Goal: Information Seeking & Learning: Understand process/instructions

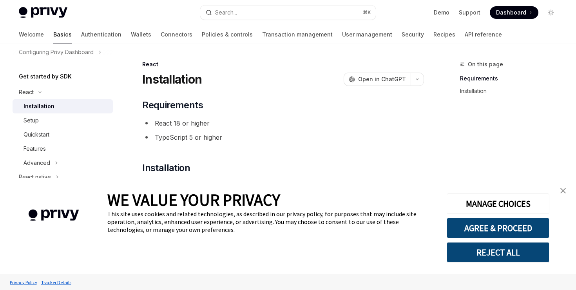
scroll to position [109, 0]
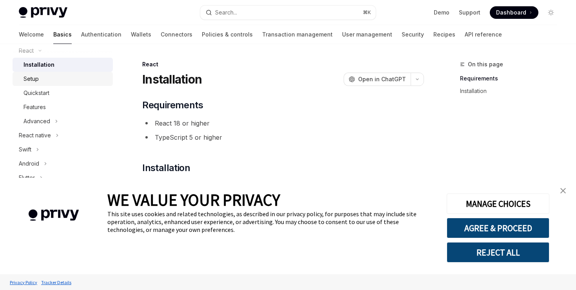
click at [44, 82] on div "Setup" at bounding box center [66, 78] width 85 height 9
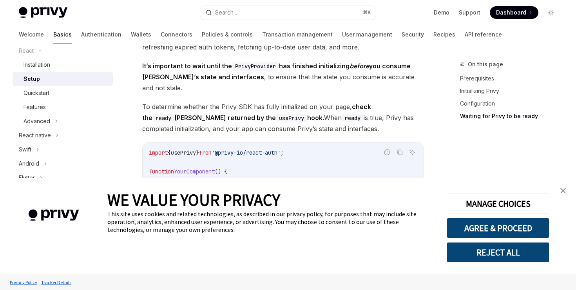
scroll to position [891, 0]
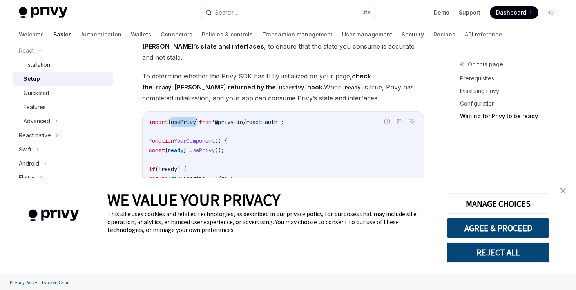
drag, startPoint x: 202, startPoint y: 112, endPoint x: 176, endPoint y: 110, distance: 25.2
click at [176, 118] on span "import { usePrivy } from '@privy-io/react-auth' ;" at bounding box center [216, 121] width 135 height 7
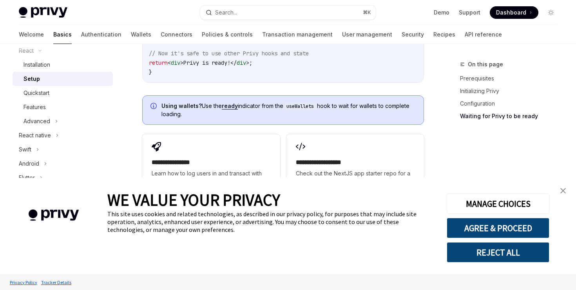
scroll to position [1045, 0]
click at [65, 93] on div "Quickstart" at bounding box center [66, 92] width 85 height 9
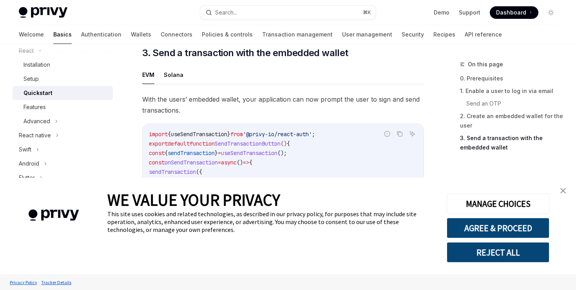
scroll to position [681, 0]
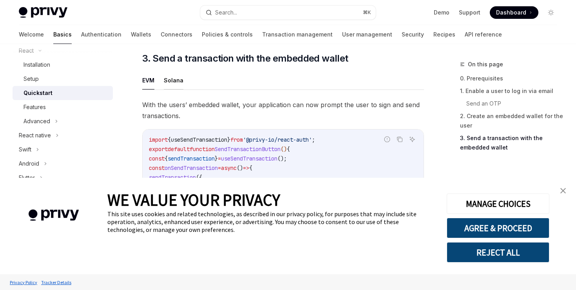
click at [173, 83] on button "Solana" at bounding box center [174, 80] width 20 height 18
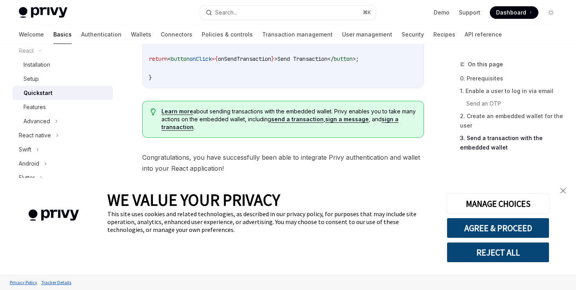
scroll to position [995, 0]
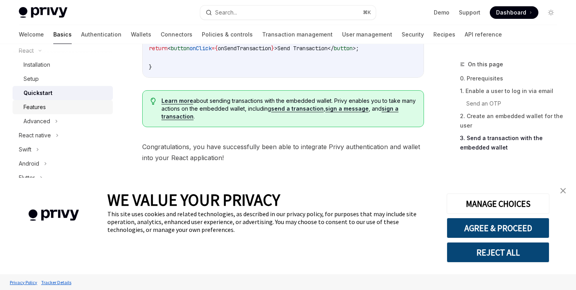
click at [50, 105] on div "Features" at bounding box center [66, 106] width 85 height 9
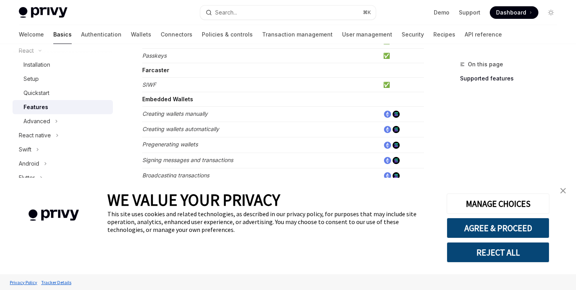
scroll to position [213, 0]
click at [191, 130] on em "Creating wallets automatically" at bounding box center [180, 129] width 77 height 7
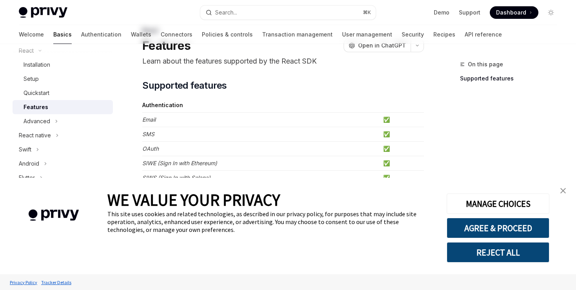
scroll to position [40, 0]
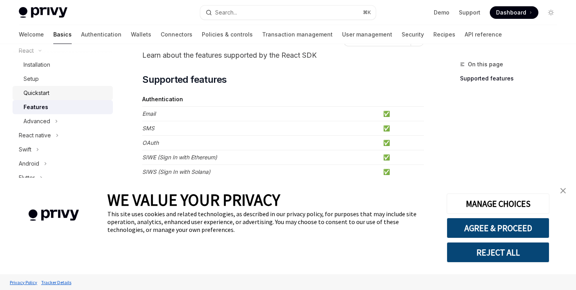
click at [48, 94] on div "Quickstart" at bounding box center [37, 92] width 26 height 9
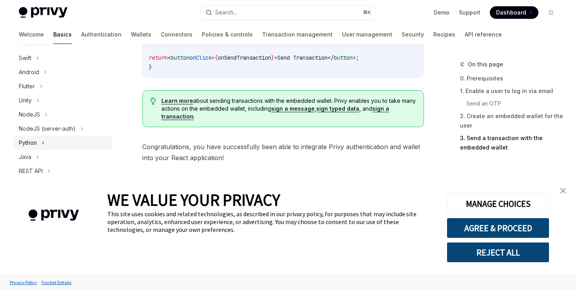
scroll to position [208, 0]
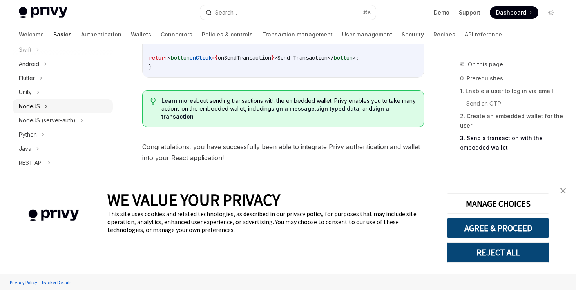
click at [40, 105] on div "NodeJS" at bounding box center [63, 106] width 100 height 14
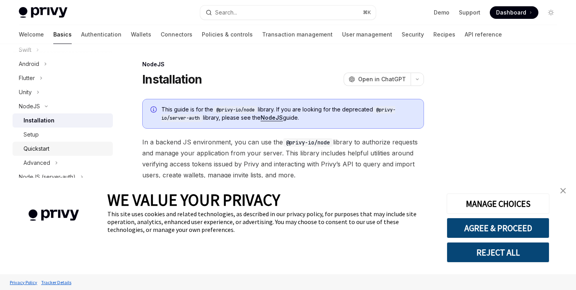
click at [42, 148] on div "Quickstart" at bounding box center [37, 148] width 26 height 9
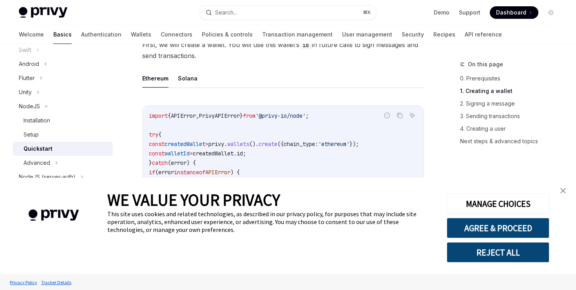
scroll to position [218, 0]
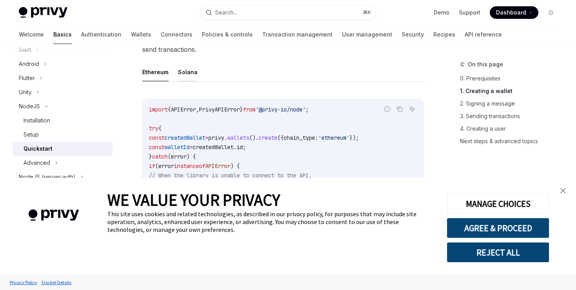
click at [188, 69] on button "Solana" at bounding box center [188, 72] width 20 height 18
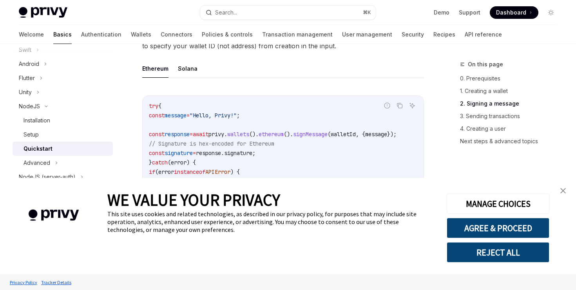
scroll to position [630, 0]
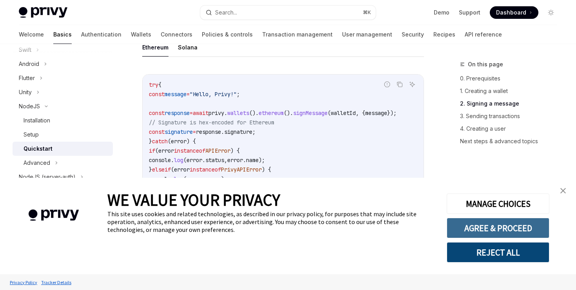
click at [492, 227] on button "AGREE & PROCEED" at bounding box center [498, 228] width 103 height 20
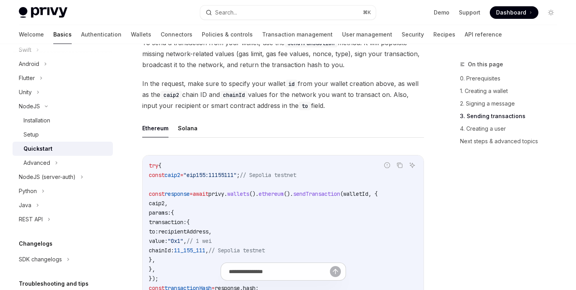
scroll to position [950, 0]
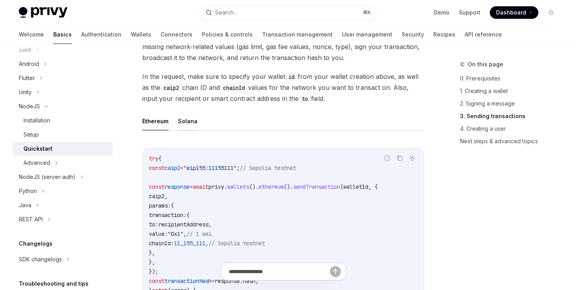
click at [183, 125] on button "Solana" at bounding box center [188, 121] width 20 height 18
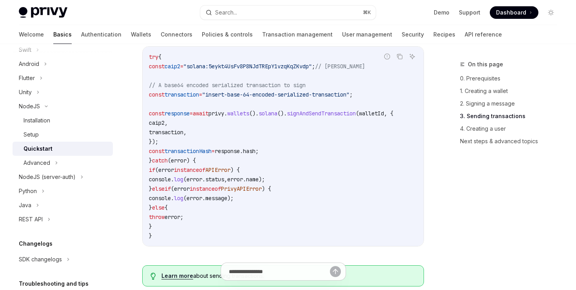
scroll to position [1052, 0]
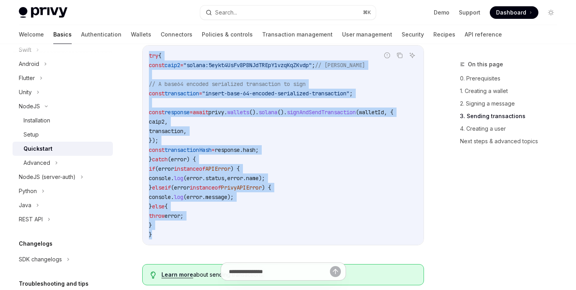
drag, startPoint x: 150, startPoint y: 60, endPoint x: 202, endPoint y: 242, distance: 188.7
click at [202, 239] on code "try { const caip2 = "solana:5eykt4UsFv8P8NJdTREpY1vzqKqZKvdp" ; // Solana Mainn…" at bounding box center [283, 145] width 269 height 188
copy code "try { const caip2 = "solana:5eykt4UsFv8P8NJdTREpY1vzqKqZKvdp" ; // Solana Mainn…"
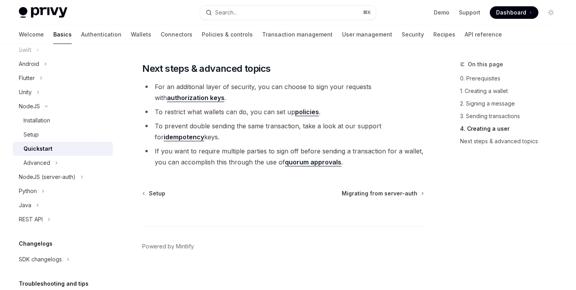
scroll to position [1651, 0]
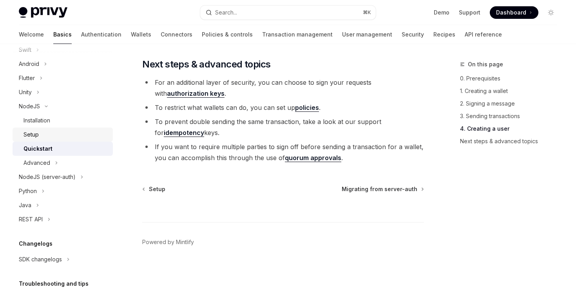
click at [36, 132] on div "Setup" at bounding box center [31, 134] width 15 height 9
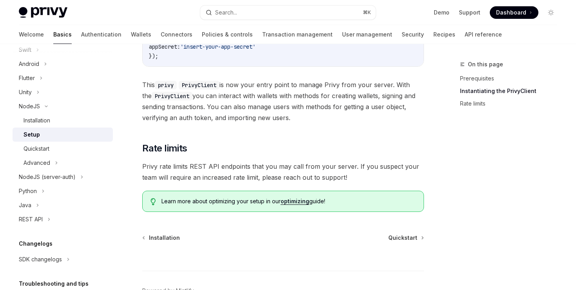
scroll to position [365, 0]
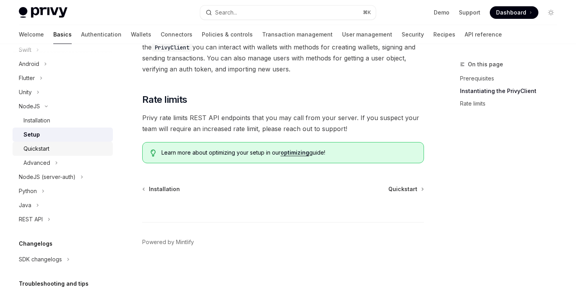
click at [53, 150] on div "Quickstart" at bounding box center [66, 148] width 85 height 9
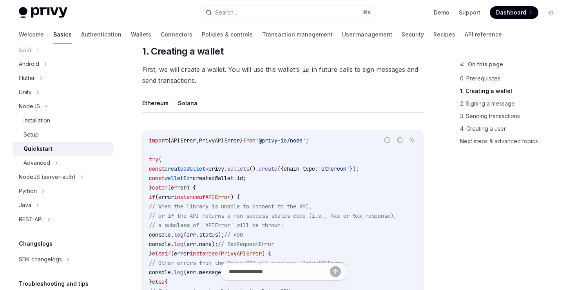
scroll to position [196, 0]
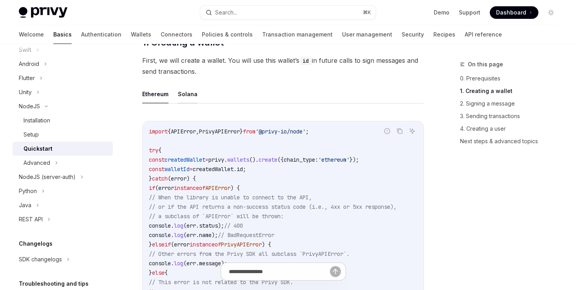
click at [185, 89] on button "Solana" at bounding box center [188, 94] width 20 height 18
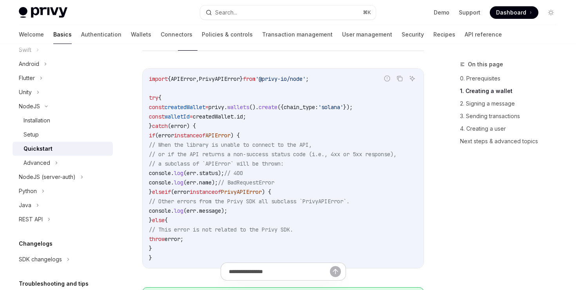
scroll to position [246, 0]
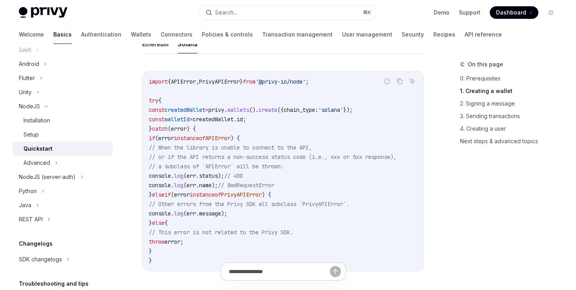
click at [174, 88] on code "import { APIError , PrivyAPIError } from '@privy-io/node' ; try { const created…" at bounding box center [283, 171] width 269 height 188
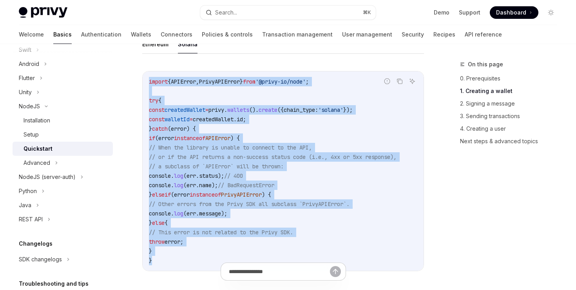
drag, startPoint x: 149, startPoint y: 78, endPoint x: 210, endPoint y: 258, distance: 190.8
click at [210, 258] on code "import { APIError , PrivyAPIError } from '@privy-io/node' ; try { const created…" at bounding box center [283, 171] width 269 height 188
copy code "import { APIError , PrivyAPIError } from '@privy-io/node' ; try { const created…"
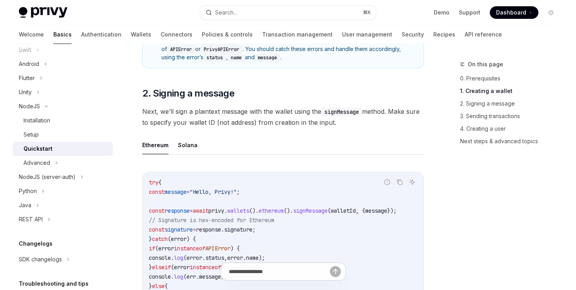
scroll to position [533, 0]
click at [186, 148] on button "Solana" at bounding box center [188, 144] width 20 height 18
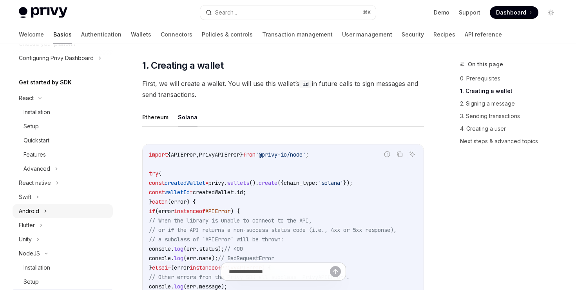
scroll to position [38, 0]
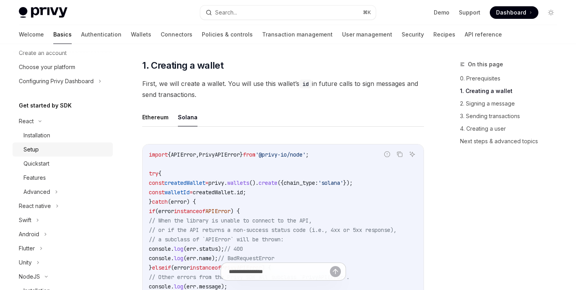
click at [42, 148] on div "Setup" at bounding box center [66, 149] width 85 height 9
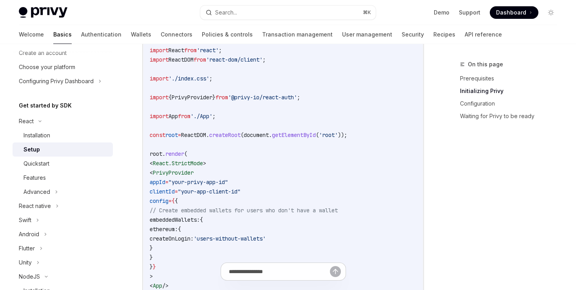
scroll to position [299, 0]
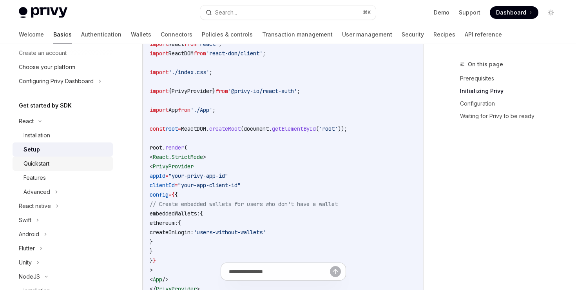
click at [44, 163] on div "Quickstart" at bounding box center [37, 163] width 26 height 9
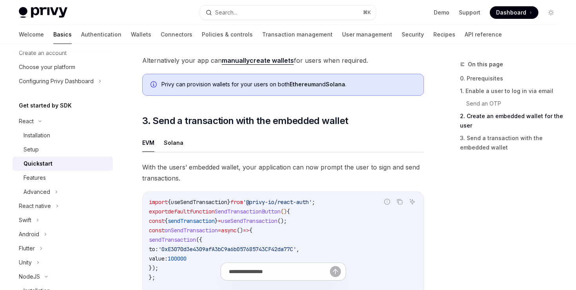
scroll to position [621, 0]
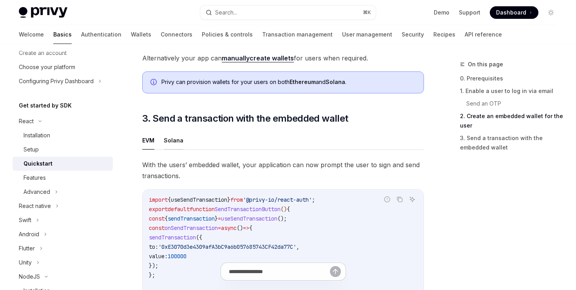
click at [175, 140] on button "Solana" at bounding box center [174, 140] width 20 height 18
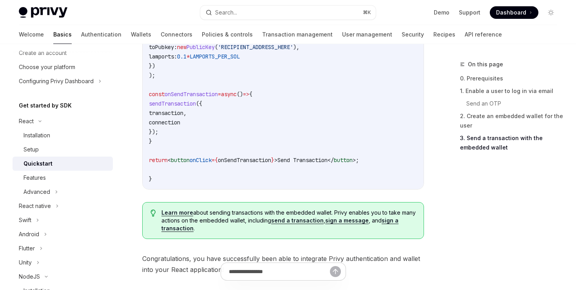
scroll to position [820, 0]
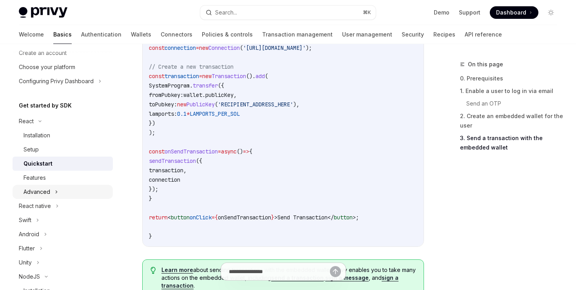
click at [45, 192] on div "Advanced" at bounding box center [37, 191] width 27 height 9
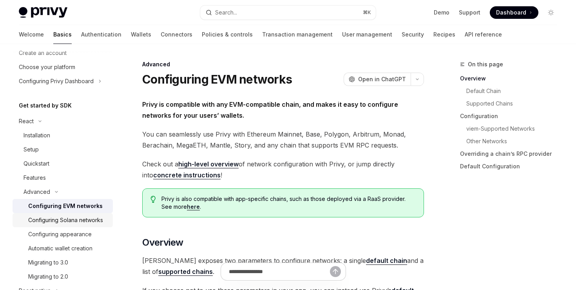
click at [84, 218] on div "Configuring Solana networks" at bounding box center [65, 219] width 75 height 9
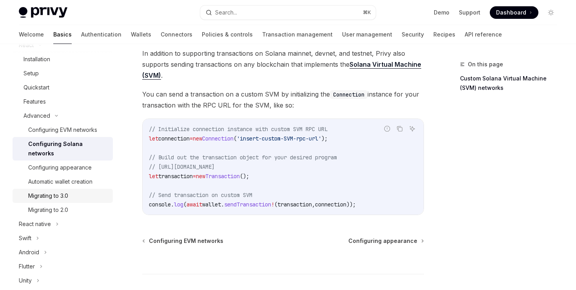
scroll to position [96, 0]
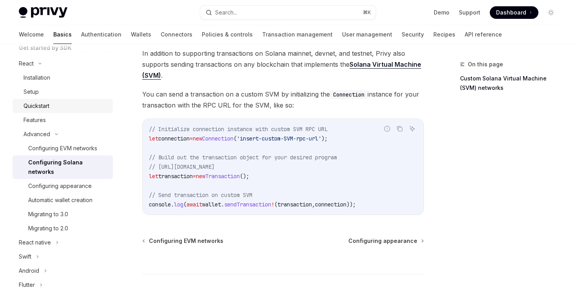
click at [38, 107] on div "Quickstart" at bounding box center [37, 105] width 26 height 9
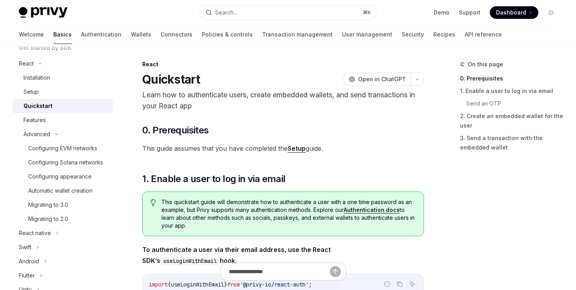
click at [35, 113] on link "Quickstart" at bounding box center [63, 106] width 100 height 14
click at [37, 117] on div "Features" at bounding box center [35, 119] width 22 height 9
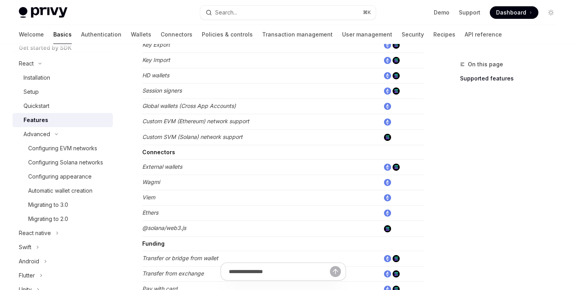
scroll to position [555, 0]
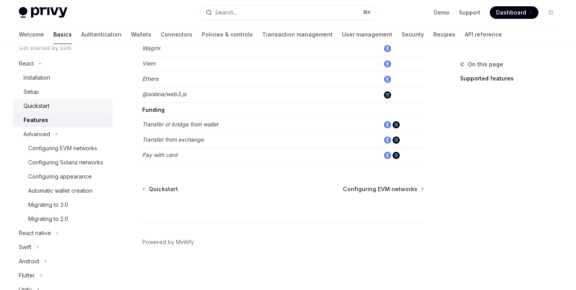
click at [38, 99] on link "Quickstart" at bounding box center [63, 106] width 100 height 14
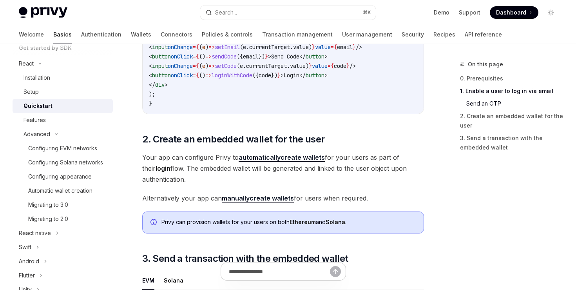
scroll to position [502, 0]
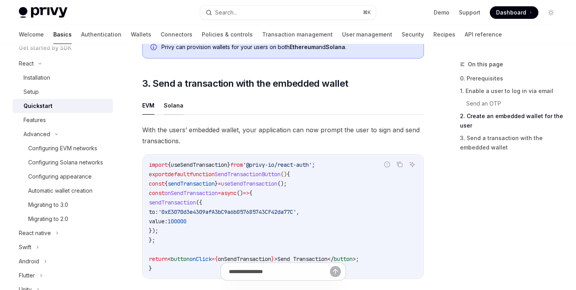
click at [172, 109] on button "Solana" at bounding box center [174, 105] width 20 height 18
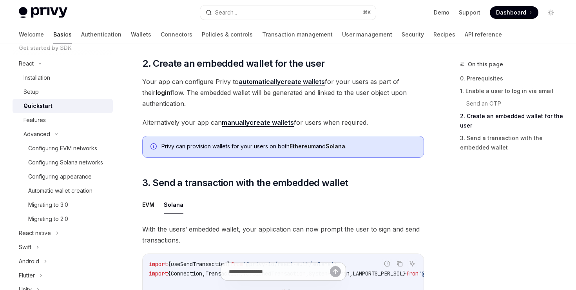
scroll to position [534, 0]
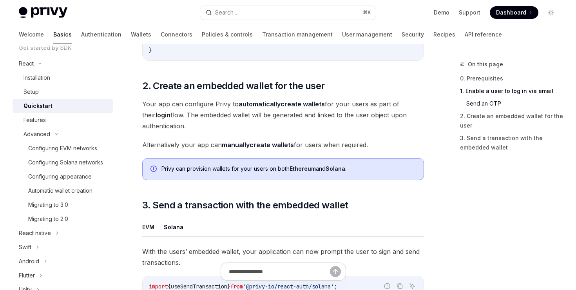
click at [280, 106] on link "automatically create wallets" at bounding box center [282, 104] width 86 height 8
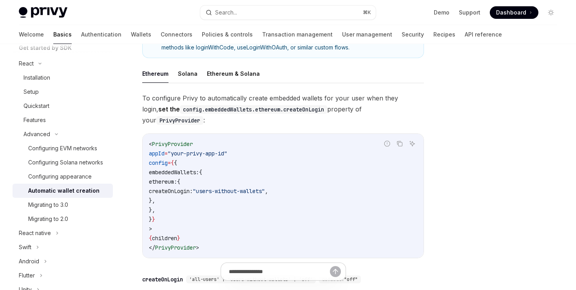
scroll to position [151, 0]
click at [179, 69] on button "Solana" at bounding box center [188, 73] width 20 height 18
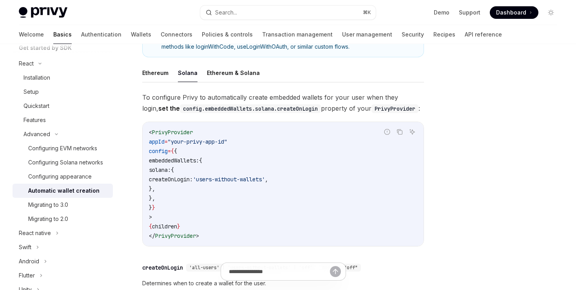
scroll to position [158, 0]
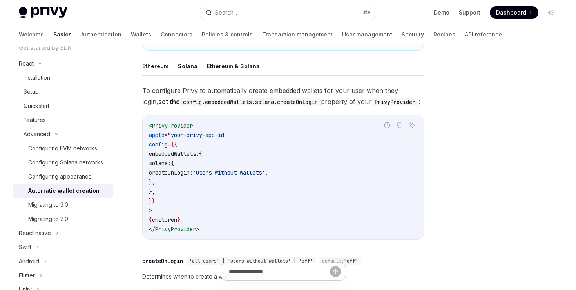
click at [205, 147] on code "< PrivyProvider appId = "your-privy-app-id" config = { { embeddedWallets: { sol…" at bounding box center [283, 177] width 269 height 113
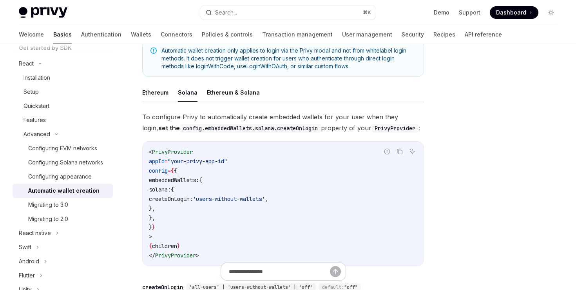
scroll to position [145, 0]
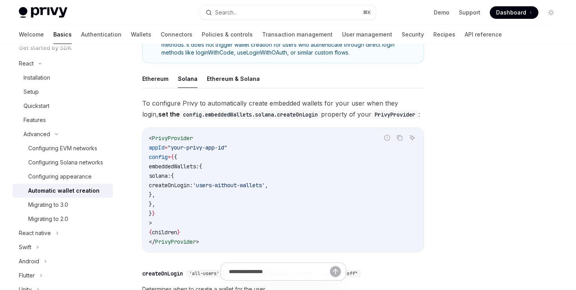
click at [188, 164] on span "embeddedWallets:" at bounding box center [174, 166] width 50 height 7
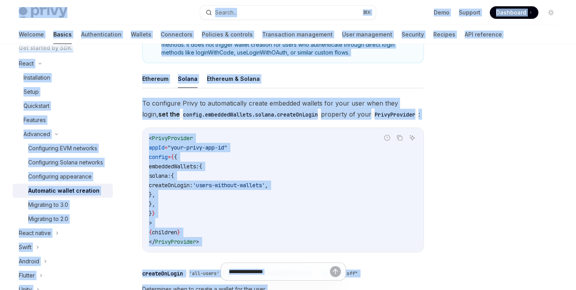
click at [188, 164] on span "embeddedWallets:" at bounding box center [174, 166] width 50 height 7
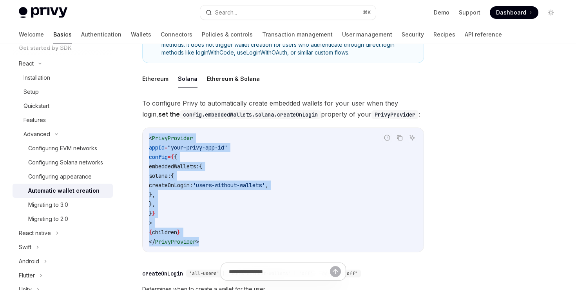
drag, startPoint x: 148, startPoint y: 135, endPoint x: 214, endPoint y: 242, distance: 125.9
click at [214, 242] on div "< PrivyProvider appId = "your-privy-app-id" config = { { embeddedWallets: { sol…" at bounding box center [283, 190] width 281 height 124
copy code "< PrivyProvider appId = "your-privy-app-id" config = { { embeddedWallets: { sol…"
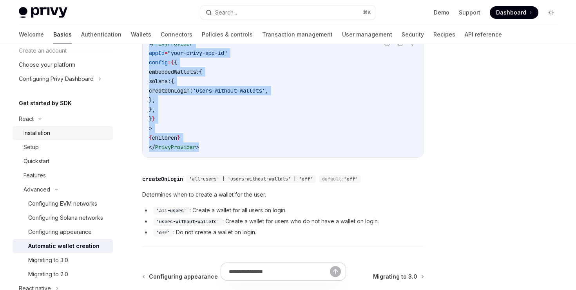
scroll to position [32, 0]
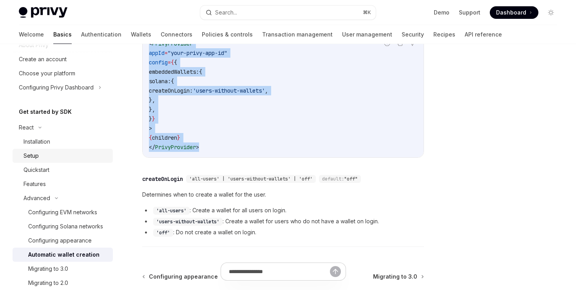
click at [33, 155] on div "Setup" at bounding box center [31, 155] width 15 height 9
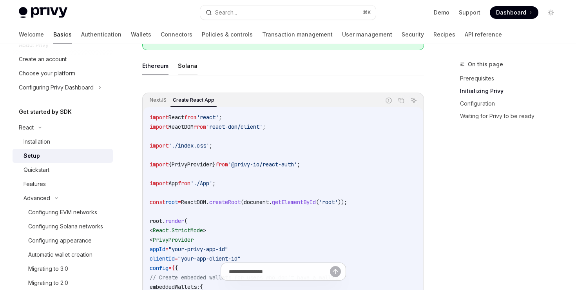
scroll to position [221, 0]
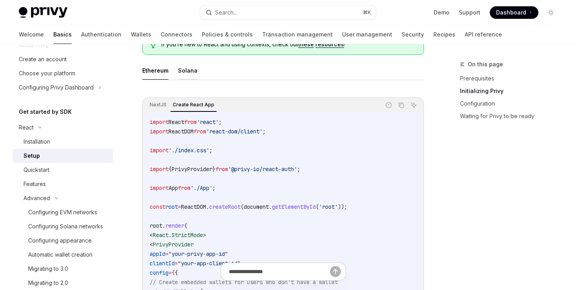
click at [186, 69] on button "Solana" at bounding box center [188, 70] width 20 height 18
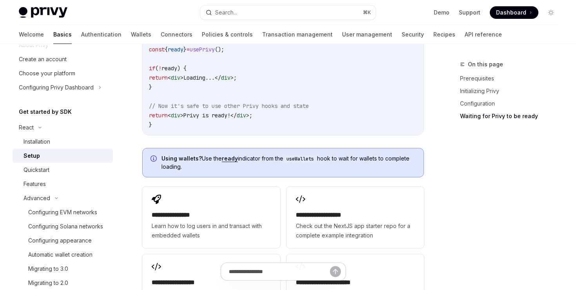
scroll to position [1044, 0]
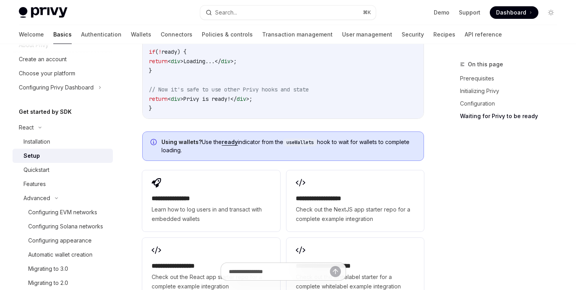
click at [233, 138] on link "ready" at bounding box center [230, 141] width 16 height 7
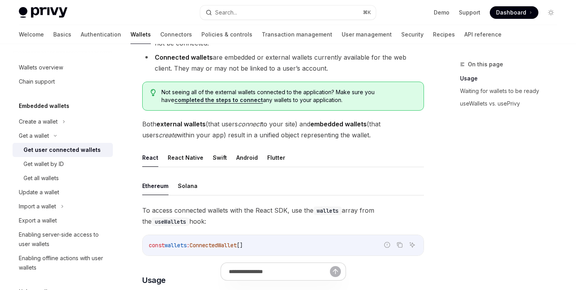
scroll to position [134, 0]
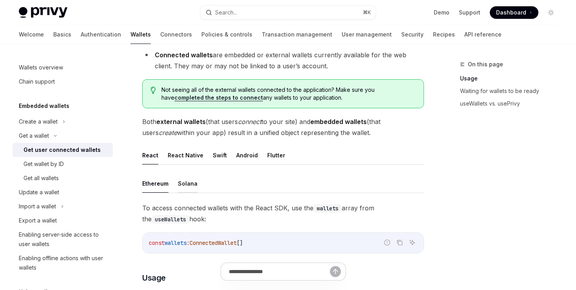
click at [178, 185] on button "Solana" at bounding box center [188, 183] width 20 height 18
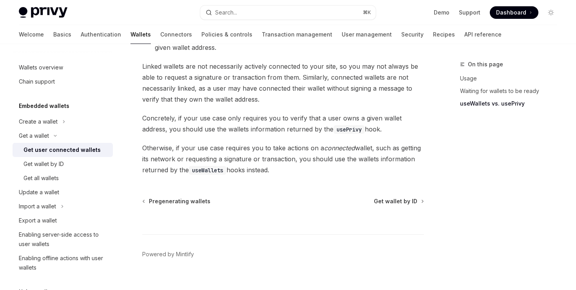
scroll to position [767, 0]
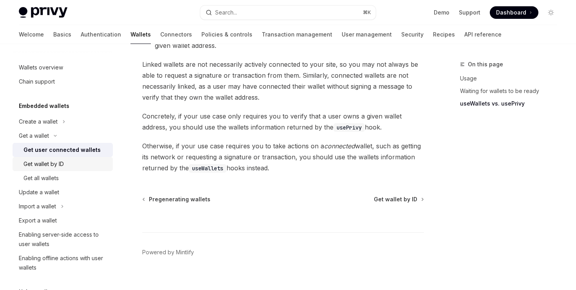
click at [62, 165] on div "Get wallet by ID" at bounding box center [44, 163] width 40 height 9
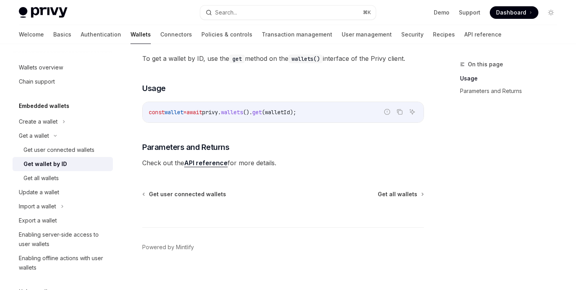
scroll to position [128, 0]
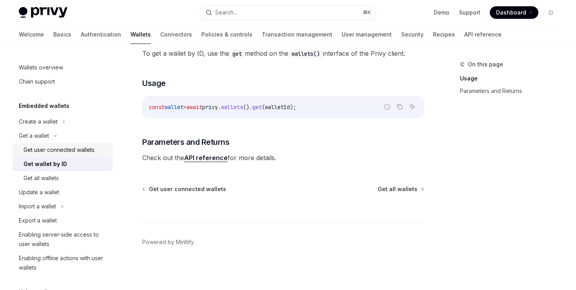
click at [60, 149] on div "Get user connected wallets" at bounding box center [59, 149] width 71 height 9
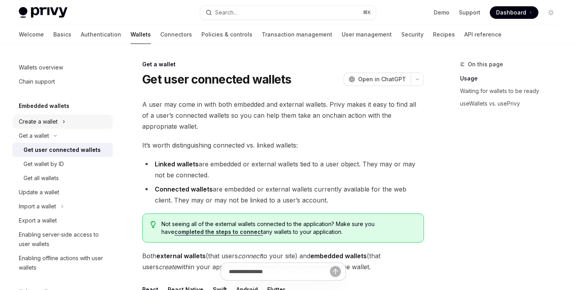
click at [47, 125] on div "Create a wallet" at bounding box center [38, 121] width 39 height 9
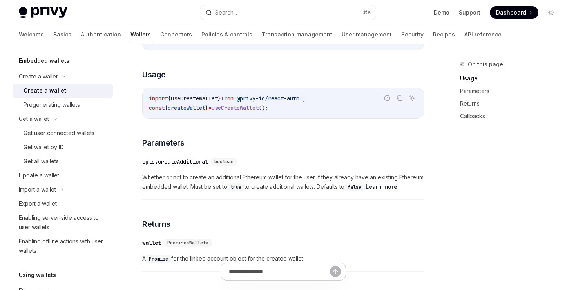
scroll to position [316, 0]
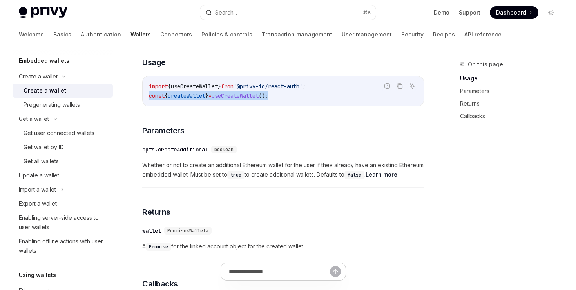
drag, startPoint x: 147, startPoint y: 95, endPoint x: 287, endPoint y: 99, distance: 139.6
click at [287, 99] on div "import { useCreateWallet } from '@privy-io/react-auth' ; const { createWallet }…" at bounding box center [283, 91] width 281 height 30
copy span "const { createWallet } = useCreateWallet ();"
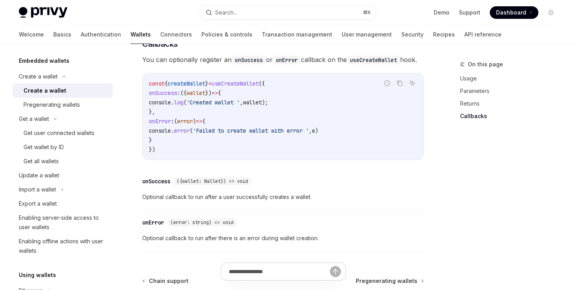
scroll to position [557, 0]
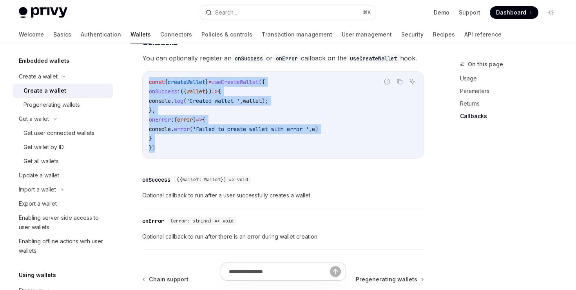
drag, startPoint x: 148, startPoint y: 91, endPoint x: 180, endPoint y: 161, distance: 76.7
click at [180, 158] on div "const { createWallet } = useCreateWallet ({ onSuccess : ({ wallet }) => { conso…" at bounding box center [283, 115] width 281 height 86
copy code "const { createWallet } = useCreateWallet ({ onSuccess : ({ wallet }) => { conso…"
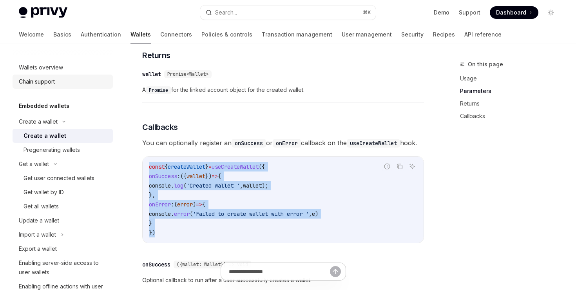
scroll to position [462, 0]
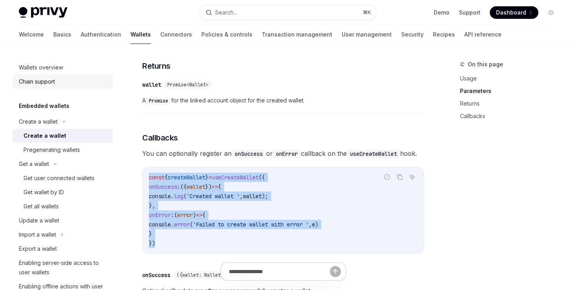
click at [47, 79] on div "Chain support" at bounding box center [37, 81] width 36 height 9
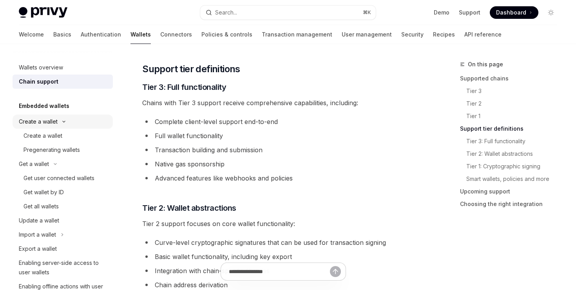
scroll to position [356, 0]
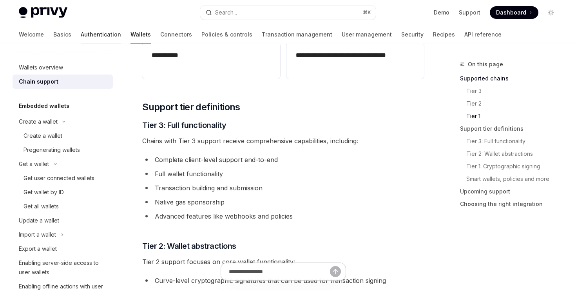
click at [81, 36] on link "Authentication" at bounding box center [101, 34] width 40 height 19
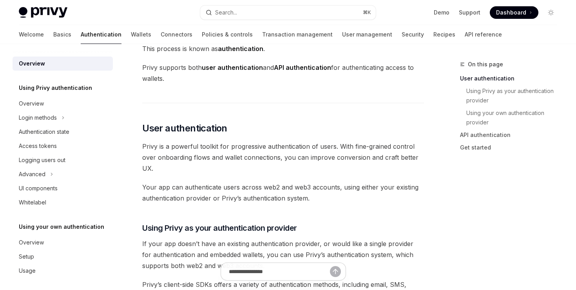
scroll to position [111, 0]
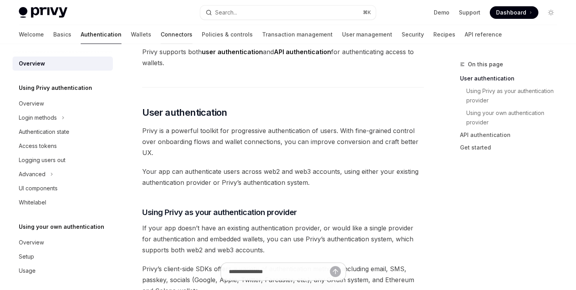
click at [161, 29] on link "Connectors" at bounding box center [177, 34] width 32 height 19
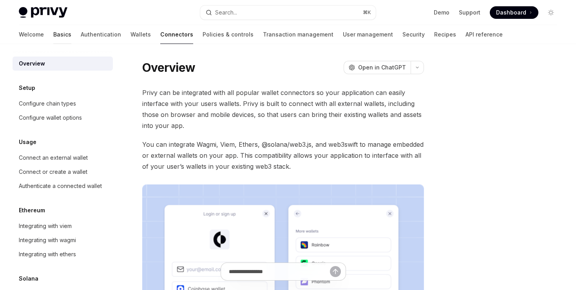
click at [53, 31] on link "Basics" at bounding box center [62, 34] width 18 height 19
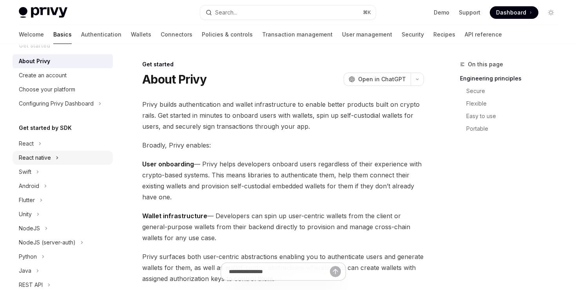
scroll to position [20, 0]
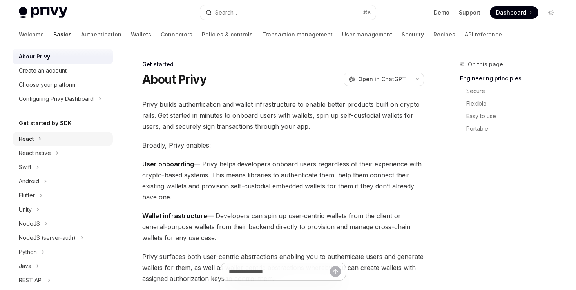
click at [40, 140] on icon at bounding box center [40, 139] width 1 height 2
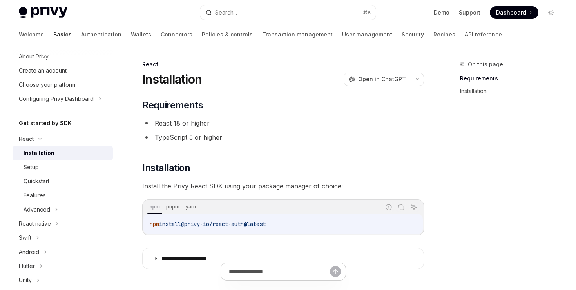
click at [40, 147] on link "Installation" at bounding box center [63, 153] width 100 height 14
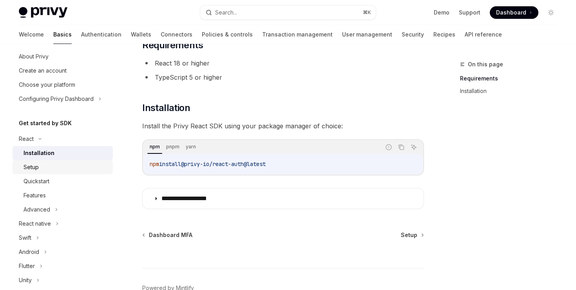
scroll to position [83, 0]
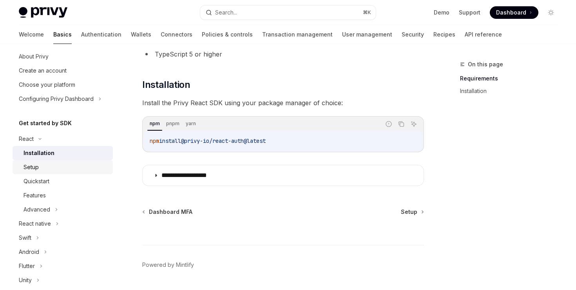
click at [53, 170] on div "Setup" at bounding box center [66, 166] width 85 height 9
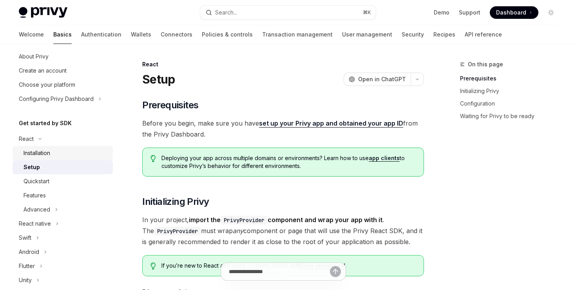
click at [42, 151] on div "Installation" at bounding box center [37, 152] width 27 height 9
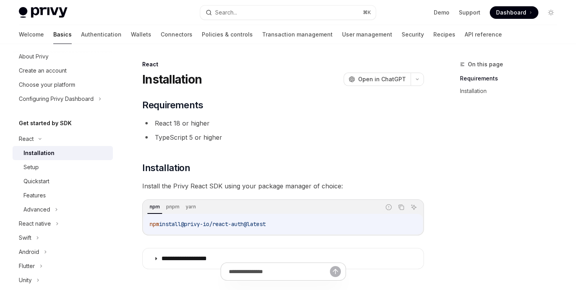
type textarea "*"
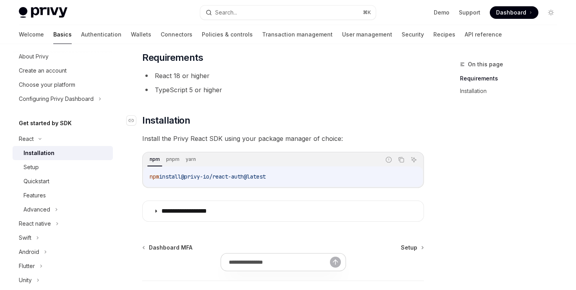
scroll to position [72, 0]
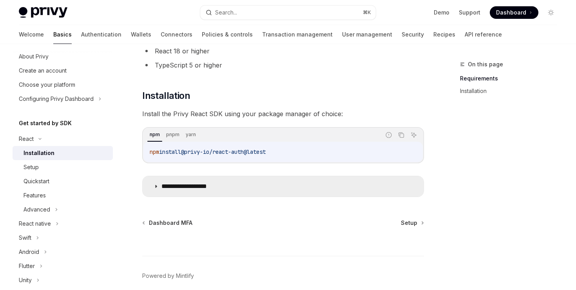
click at [156, 189] on summary "**********" at bounding box center [283, 186] width 281 height 20
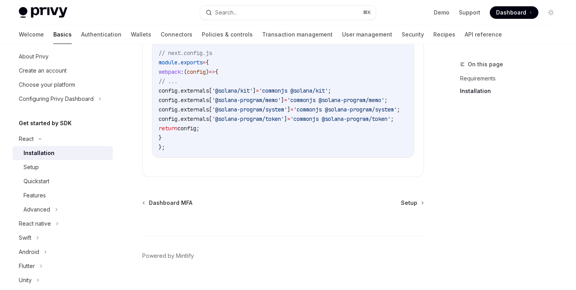
scroll to position [470, 0]
